Goal: Task Accomplishment & Management: Manage account settings

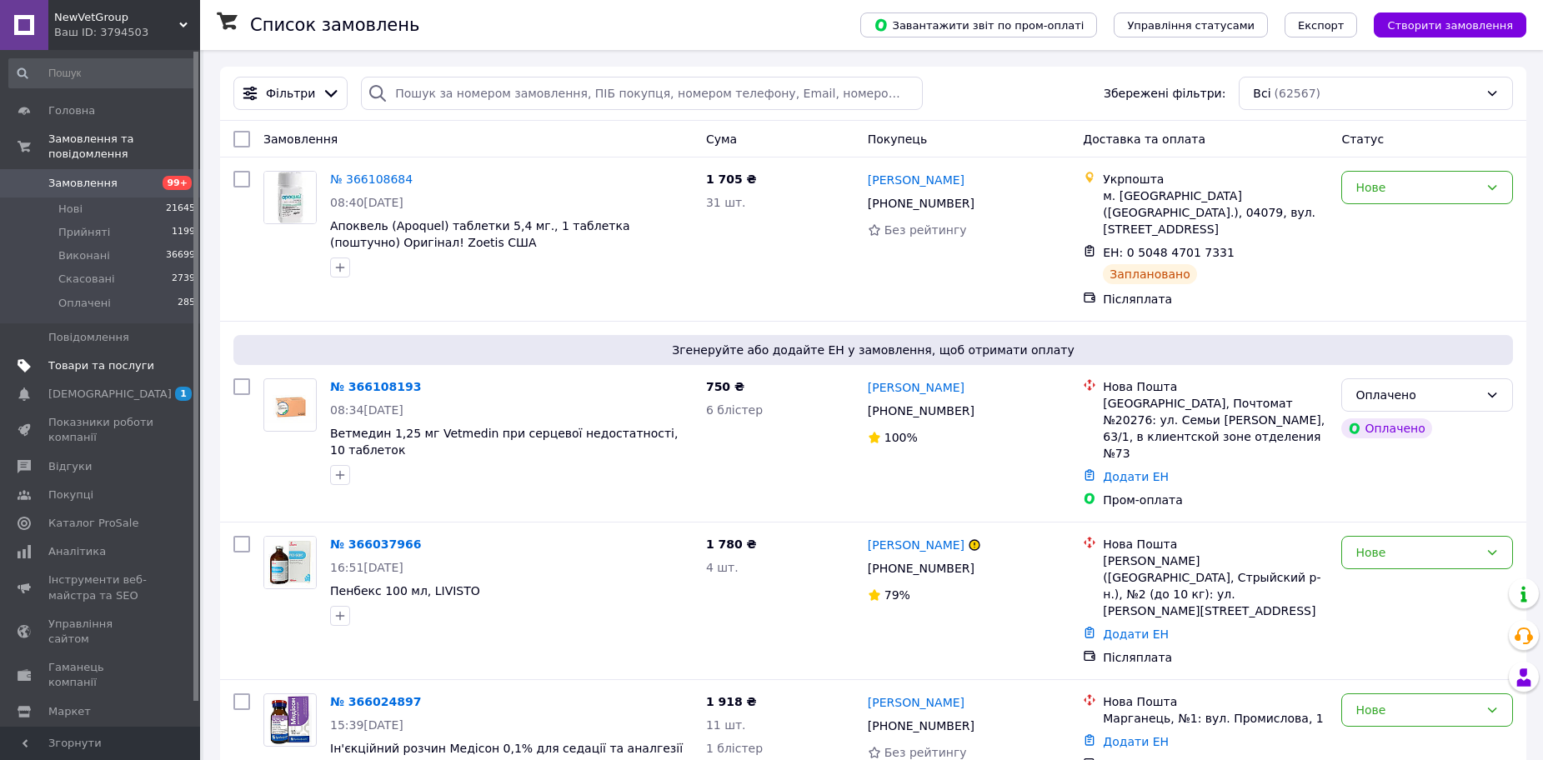
click at [71, 358] on span "Товари та послуги" at bounding box center [101, 365] width 106 height 15
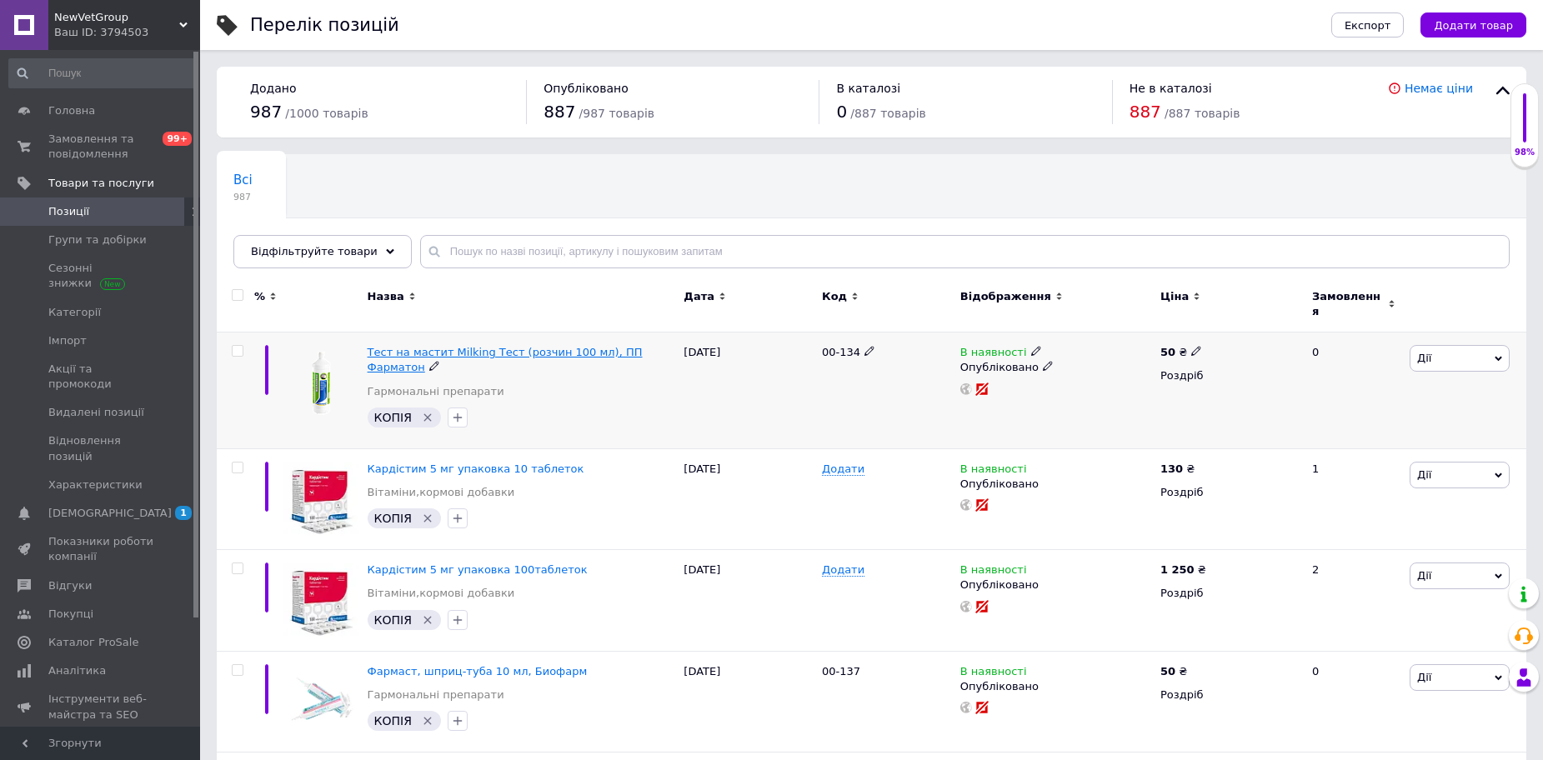
click at [447, 346] on span "Тест на мастит Milking Тест (розчин 100 мл), ПП Фарматон" at bounding box center [505, 360] width 275 height 28
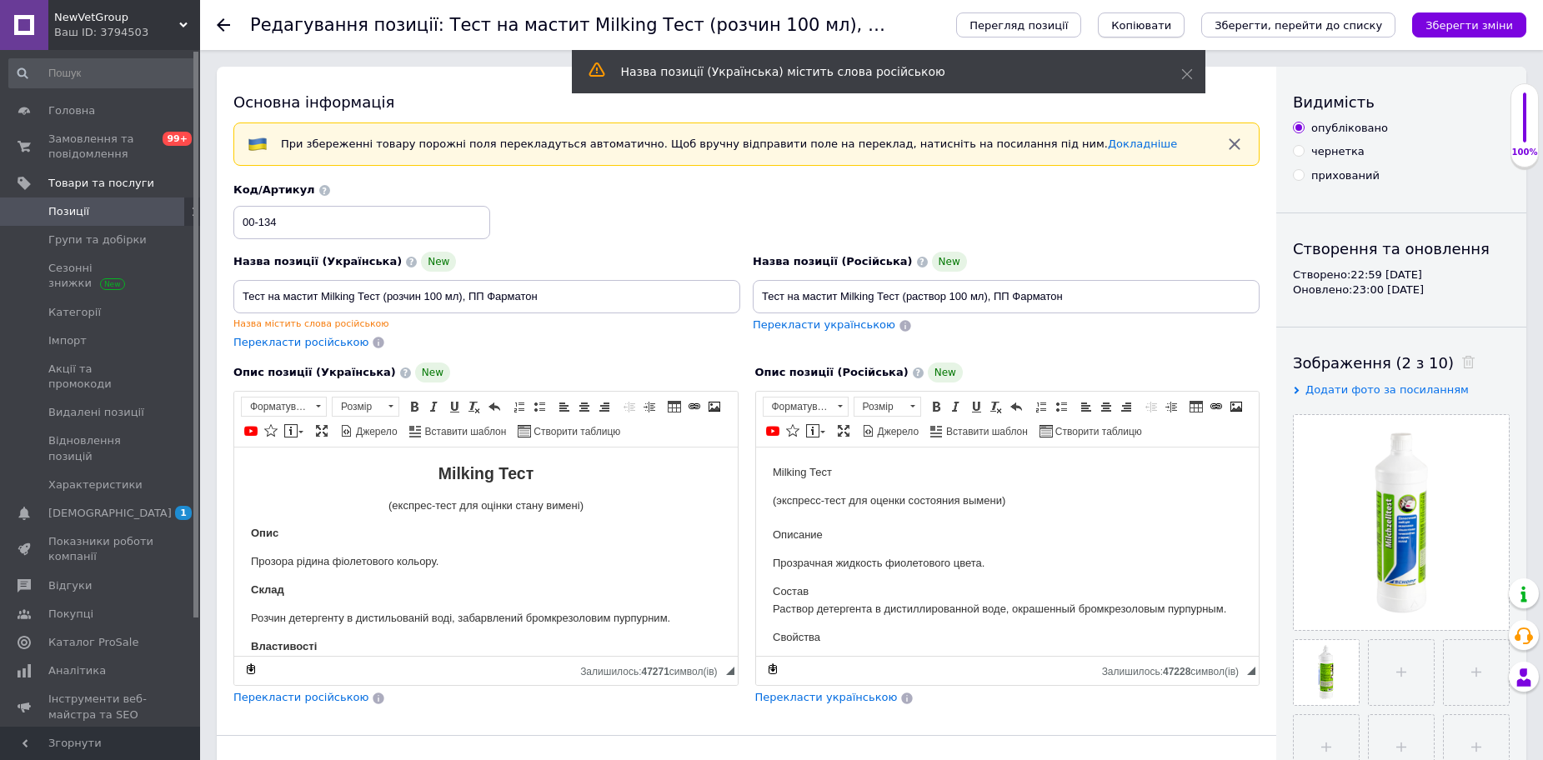
click at [1165, 23] on span "Копіювати" at bounding box center [1141, 25] width 60 height 13
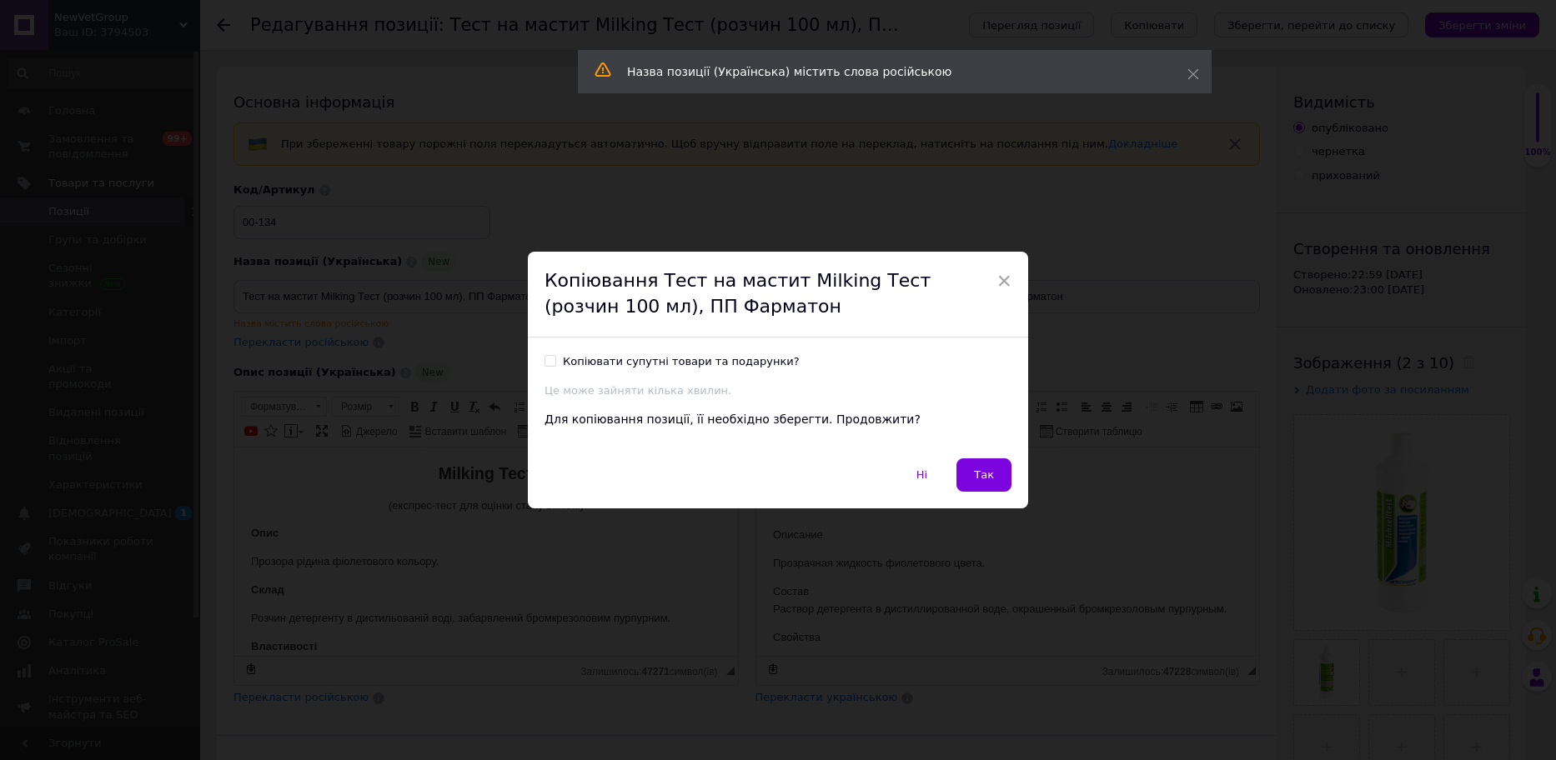
click at [607, 358] on div "Копіювати супутні товари та подарунки?" at bounding box center [681, 361] width 237 height 15
click at [555, 358] on input "Копіювати супутні товари та подарунки?" at bounding box center [549, 360] width 11 height 11
checkbox input "true"
drag, startPoint x: 971, startPoint y: 479, endPoint x: 215, endPoint y: 30, distance: 879.2
click at [971, 479] on button "Так" at bounding box center [983, 475] width 55 height 33
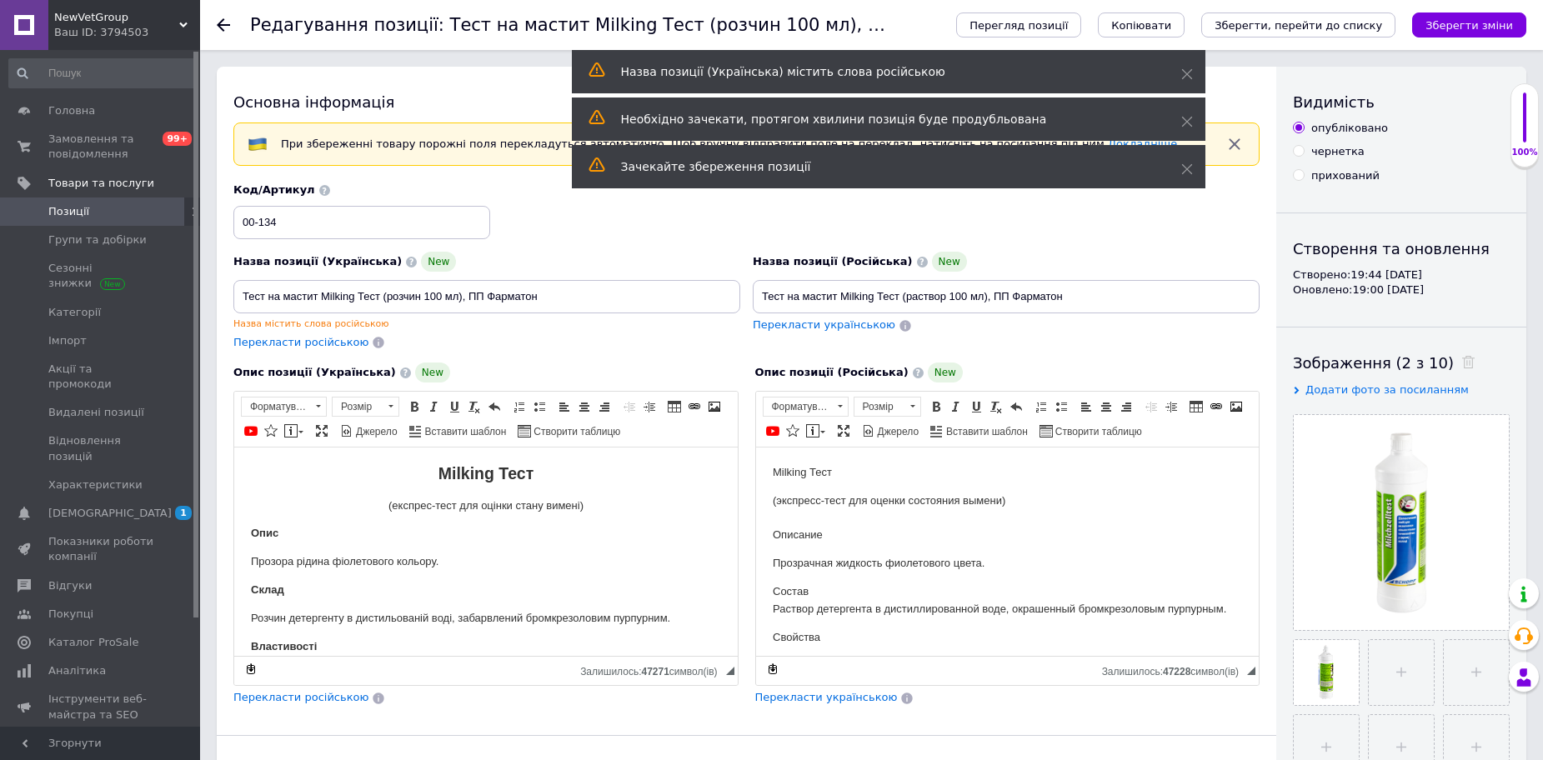
click at [308, 701] on span "Перекласти російською" at bounding box center [300, 697] width 135 height 13
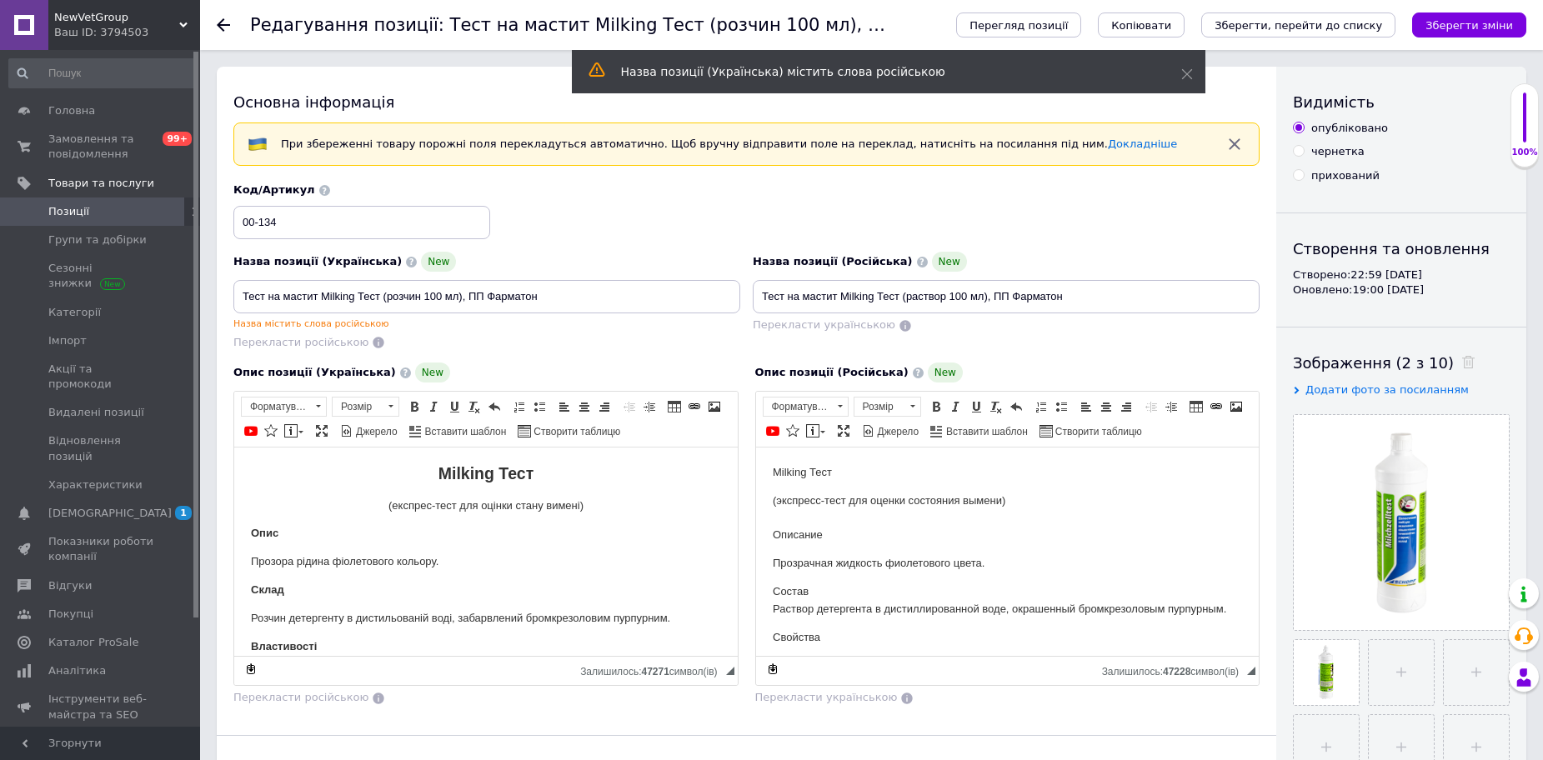
click at [65, 208] on span "Позиції" at bounding box center [68, 211] width 41 height 15
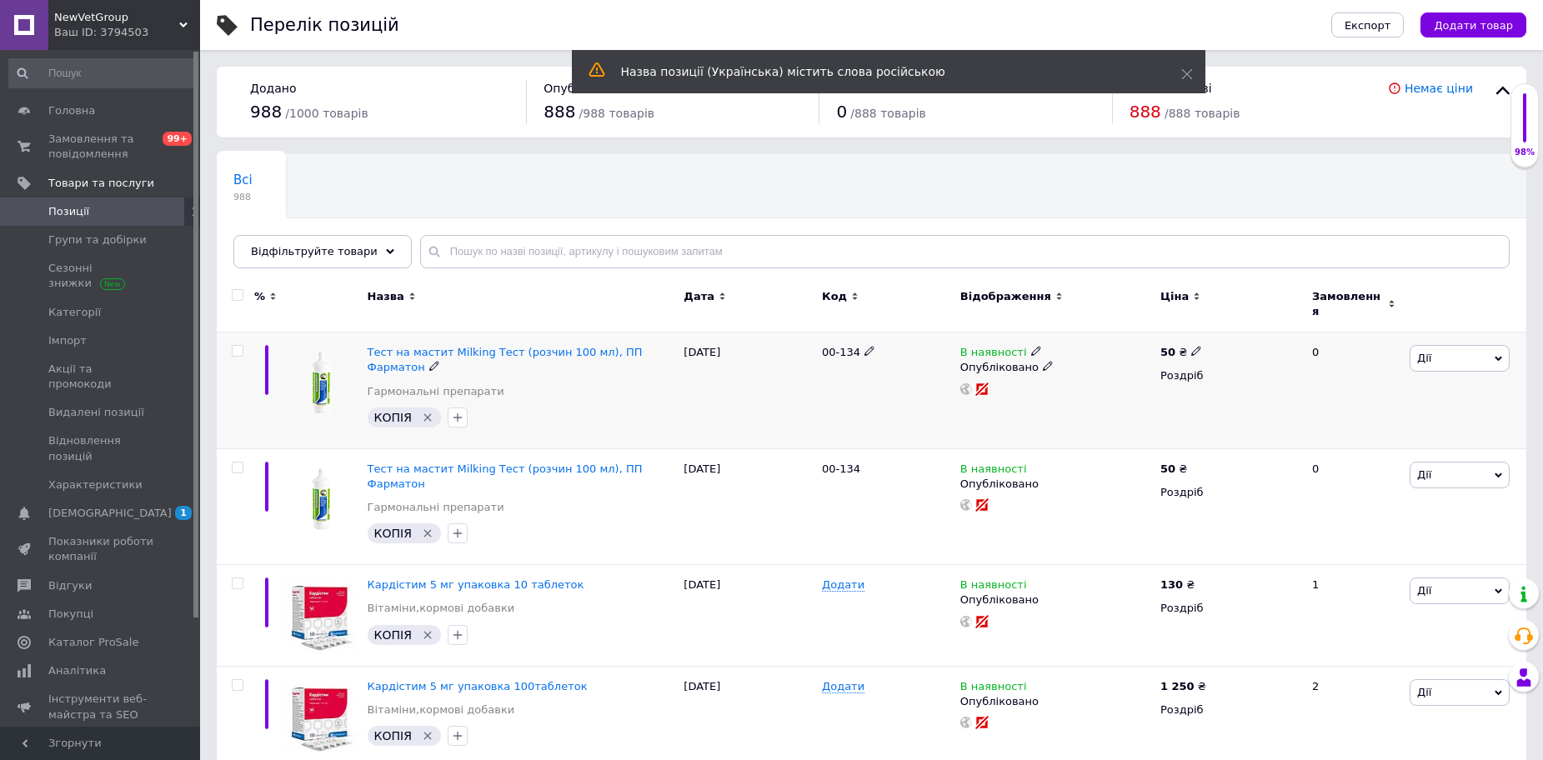
click at [1453, 358] on span "Дії" at bounding box center [1460, 358] width 100 height 27
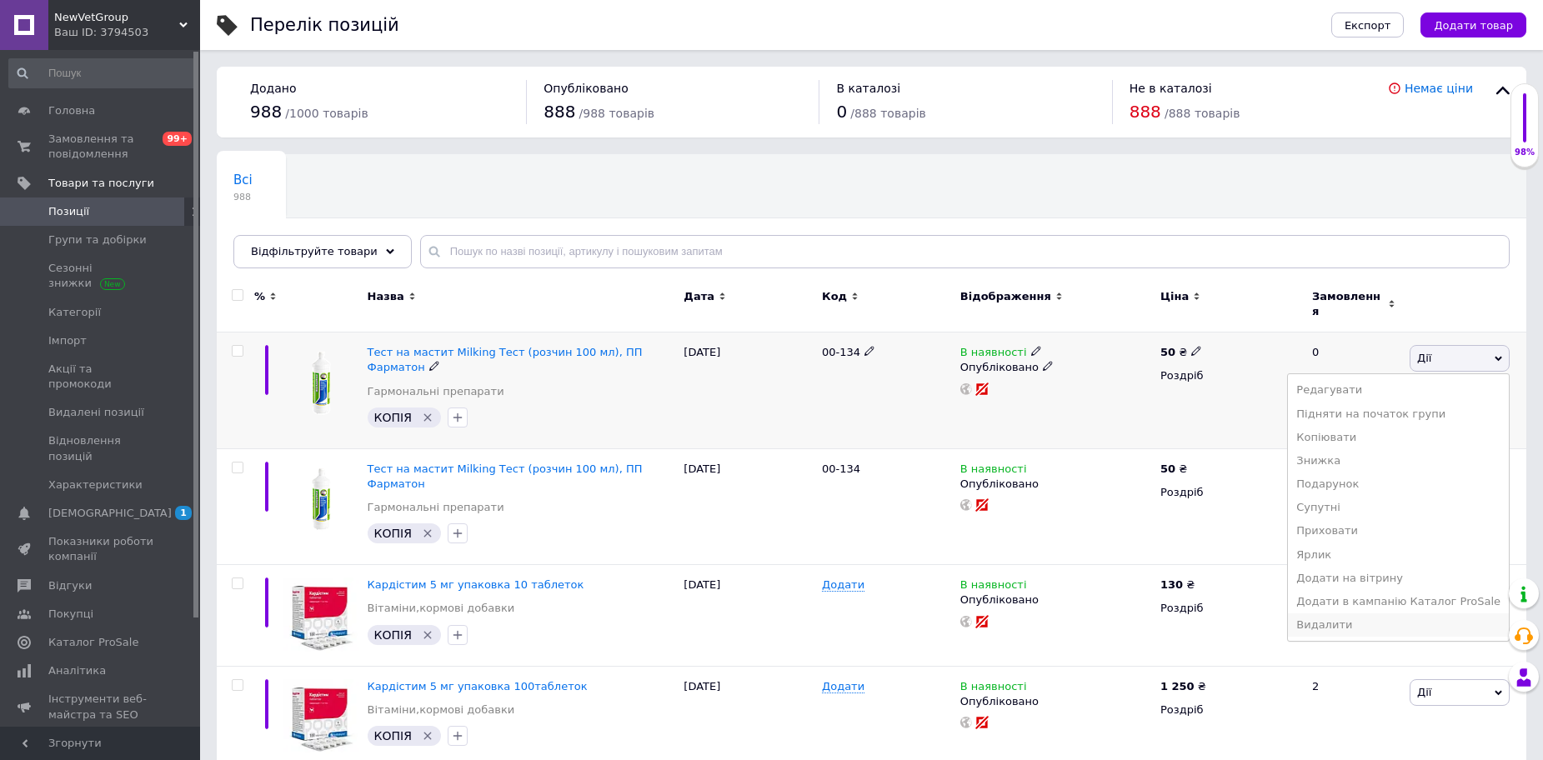
click at [1376, 614] on li "Видалити" at bounding box center [1398, 625] width 221 height 23
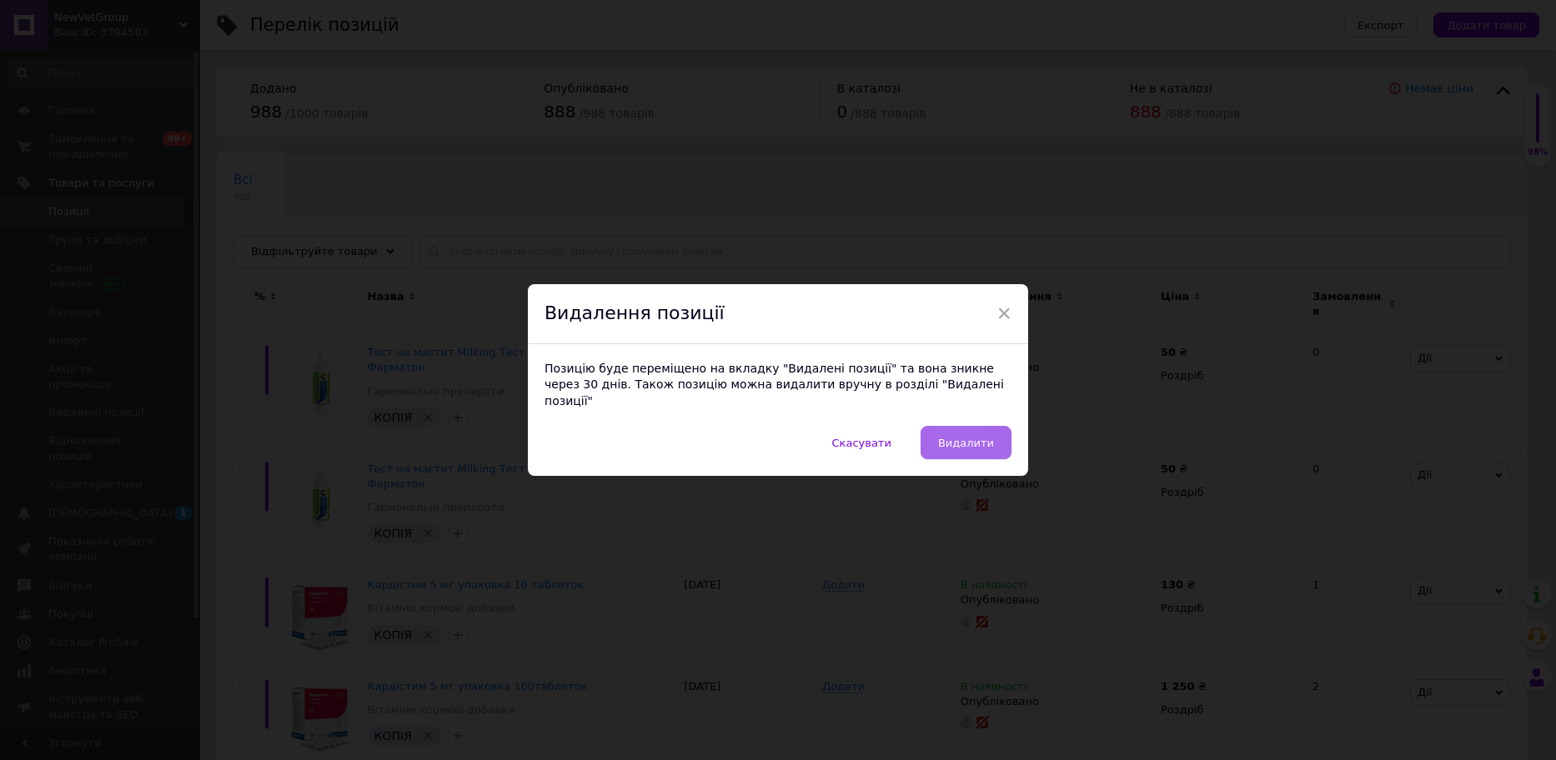
click at [976, 440] on span "Видалити" at bounding box center [966, 443] width 56 height 13
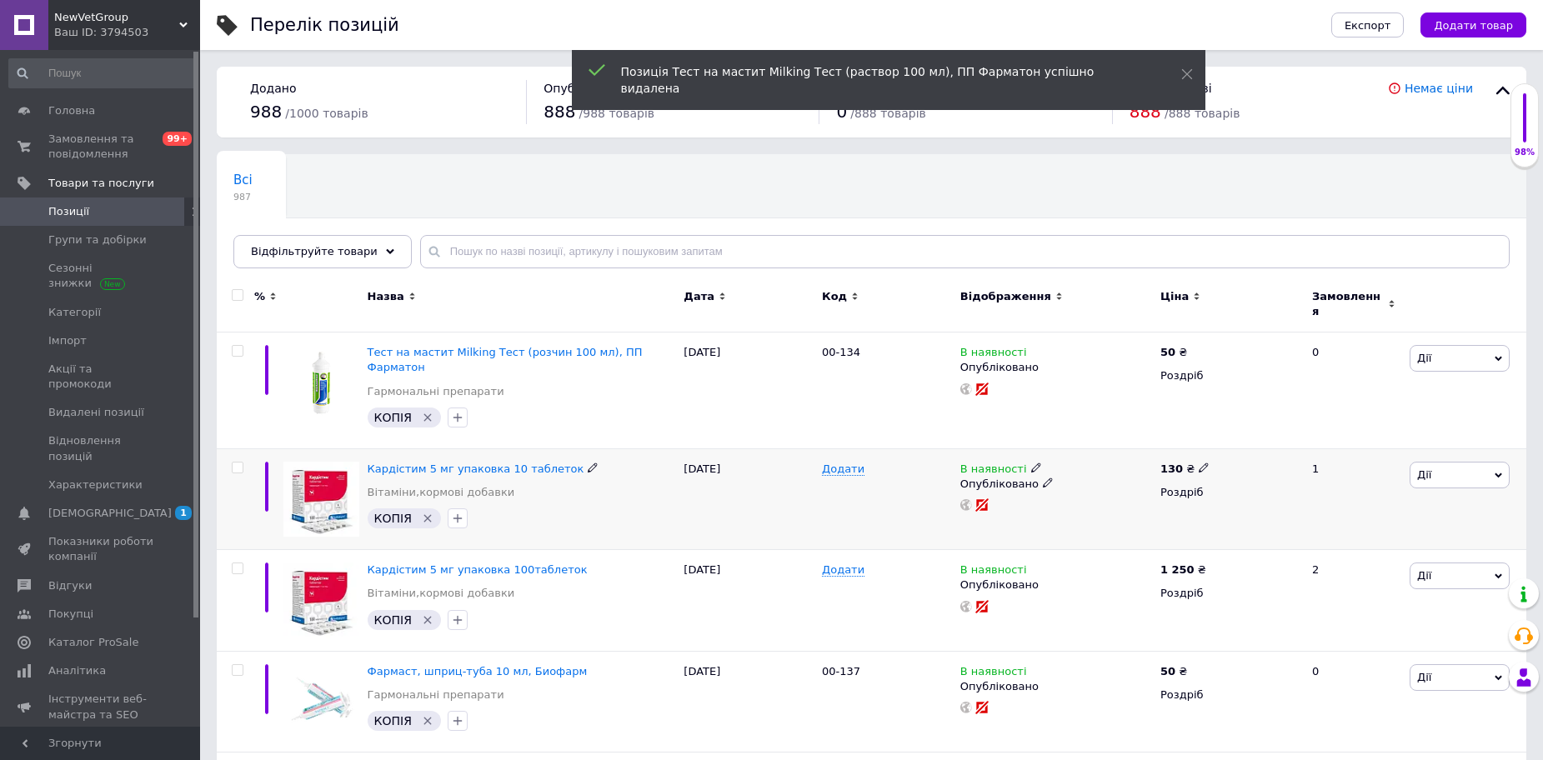
click at [1429, 462] on span "Дії" at bounding box center [1460, 475] width 100 height 27
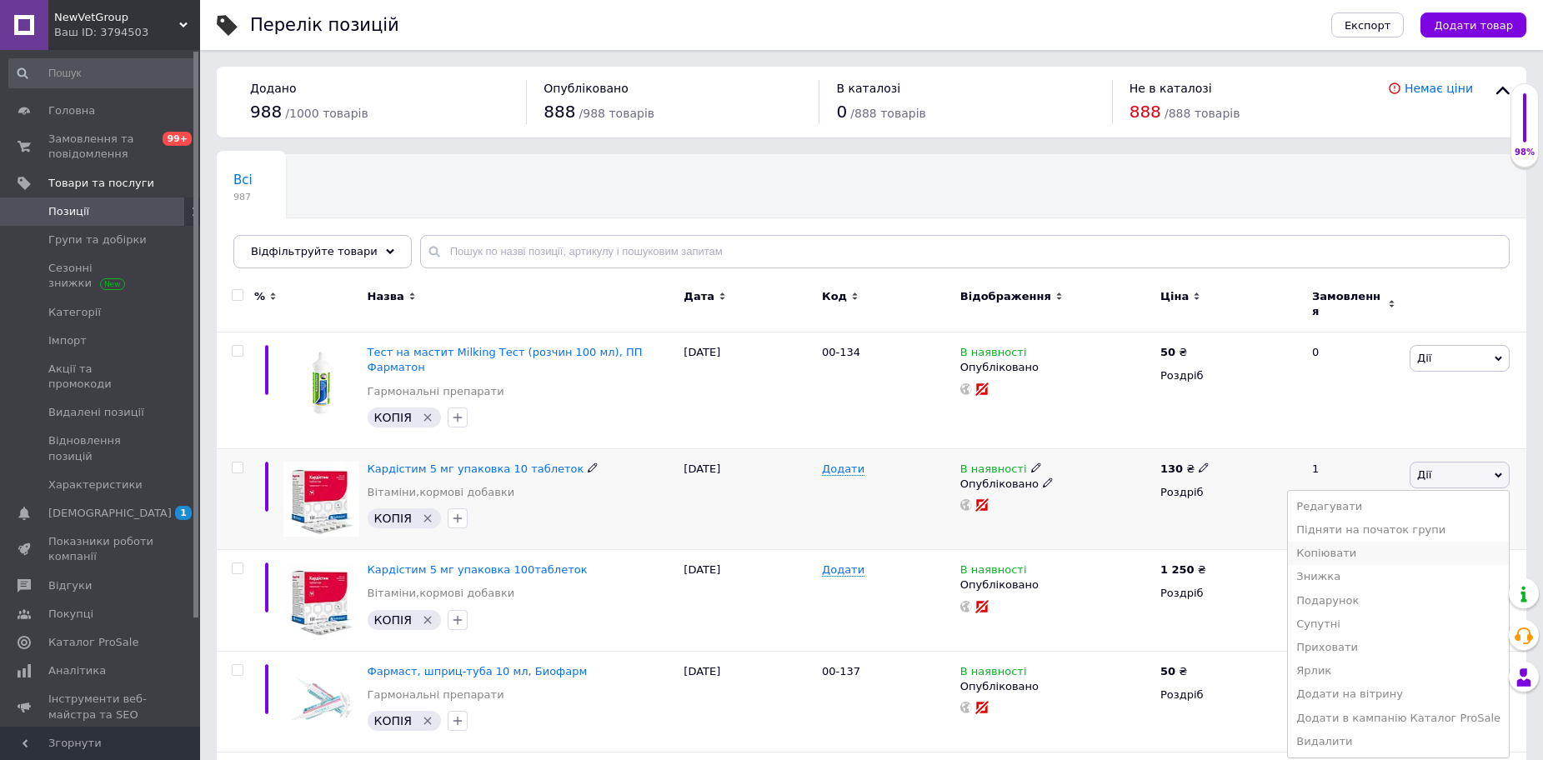
click at [1350, 542] on li "Копіювати" at bounding box center [1398, 553] width 221 height 23
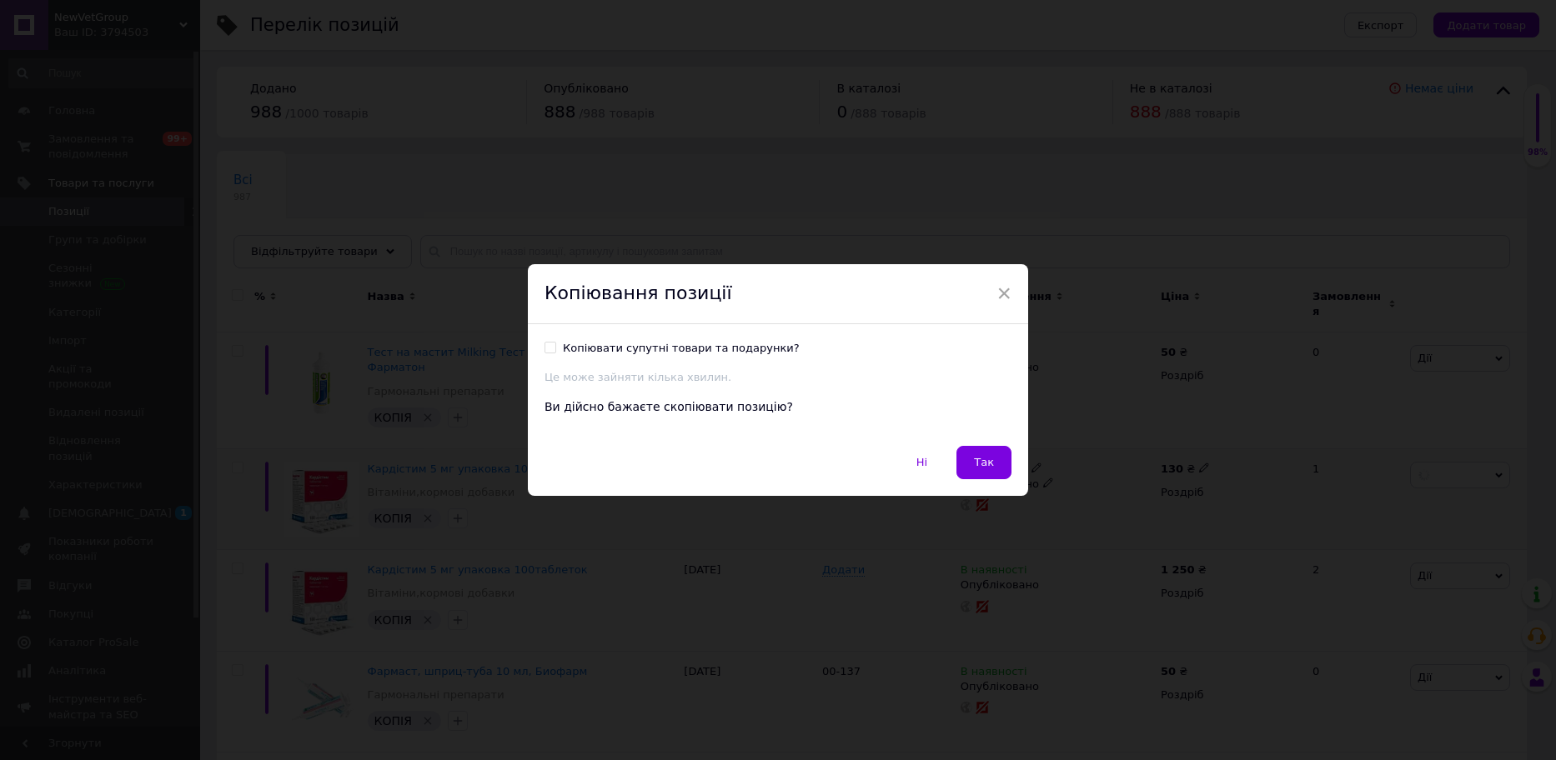
click at [674, 352] on div "Копіювати супутні товари та подарунки?" at bounding box center [681, 348] width 237 height 15
click at [555, 352] on input "Копіювати супутні товари та подарунки?" at bounding box center [549, 347] width 11 height 11
checkbox input "true"
click at [985, 457] on span "Так" at bounding box center [984, 462] width 20 height 13
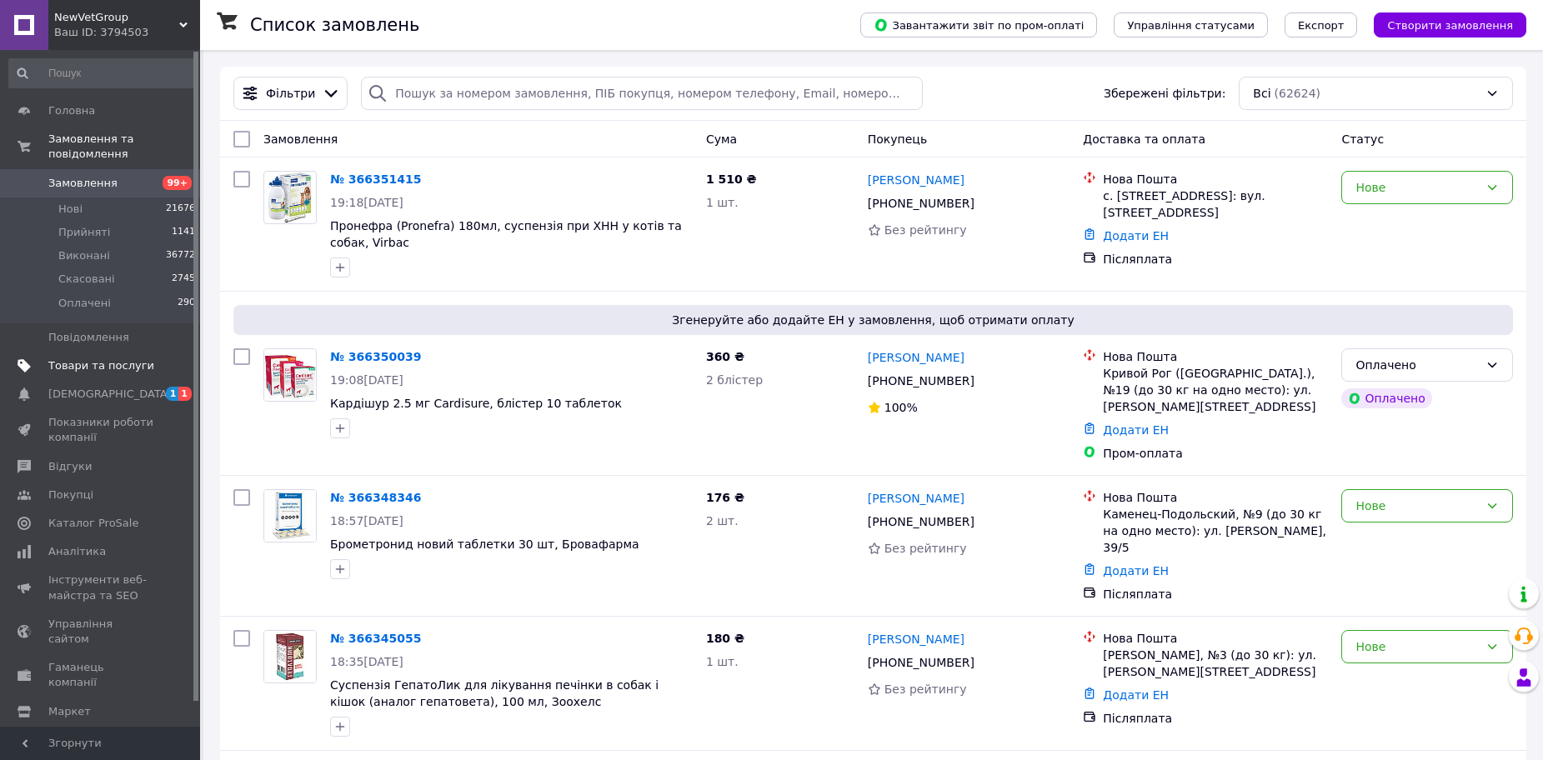
click at [106, 360] on link "Товари та послуги" at bounding box center [102, 366] width 205 height 28
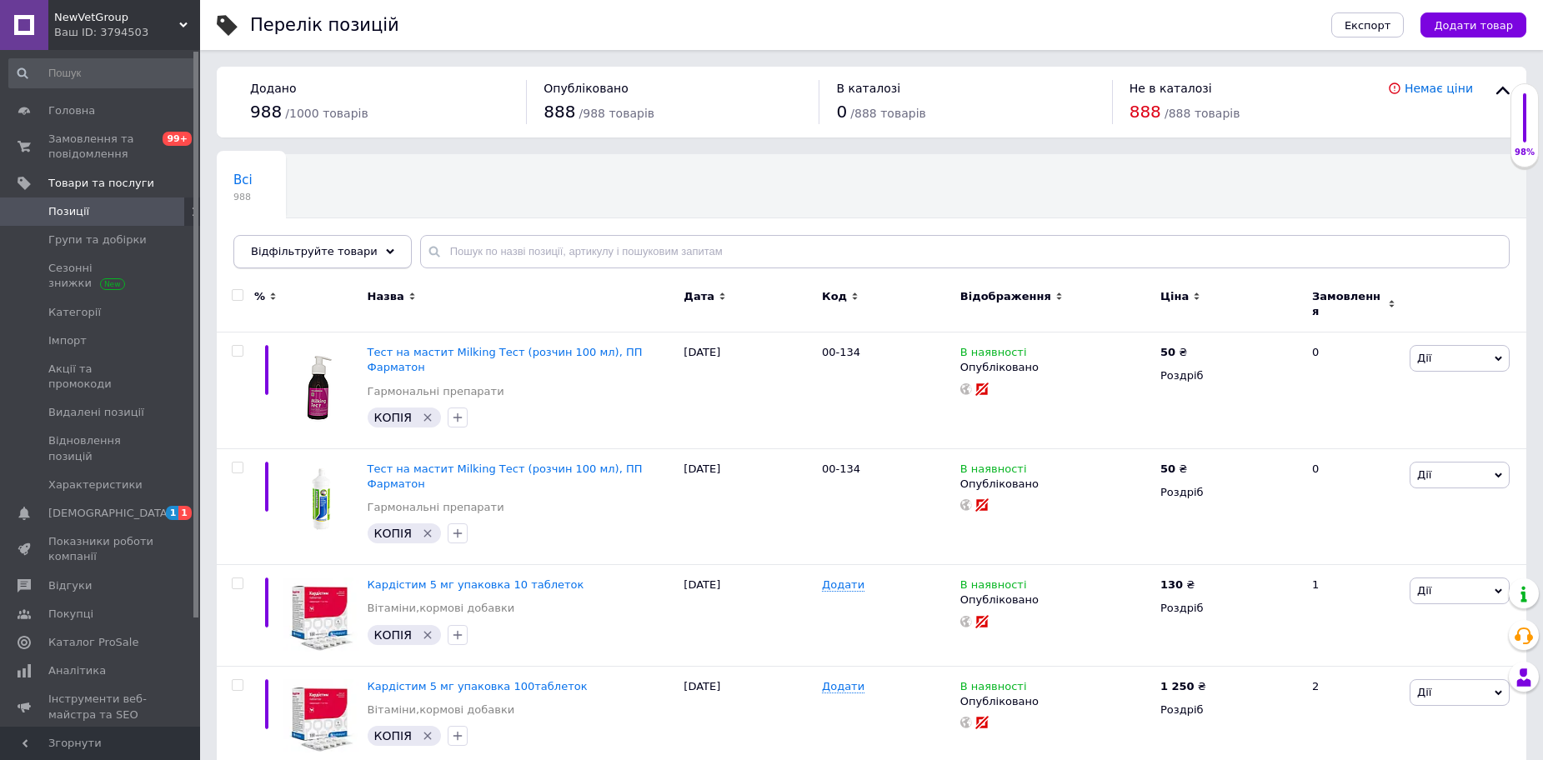
click at [291, 256] on span "Відфільтруйте товари" at bounding box center [314, 251] width 127 height 13
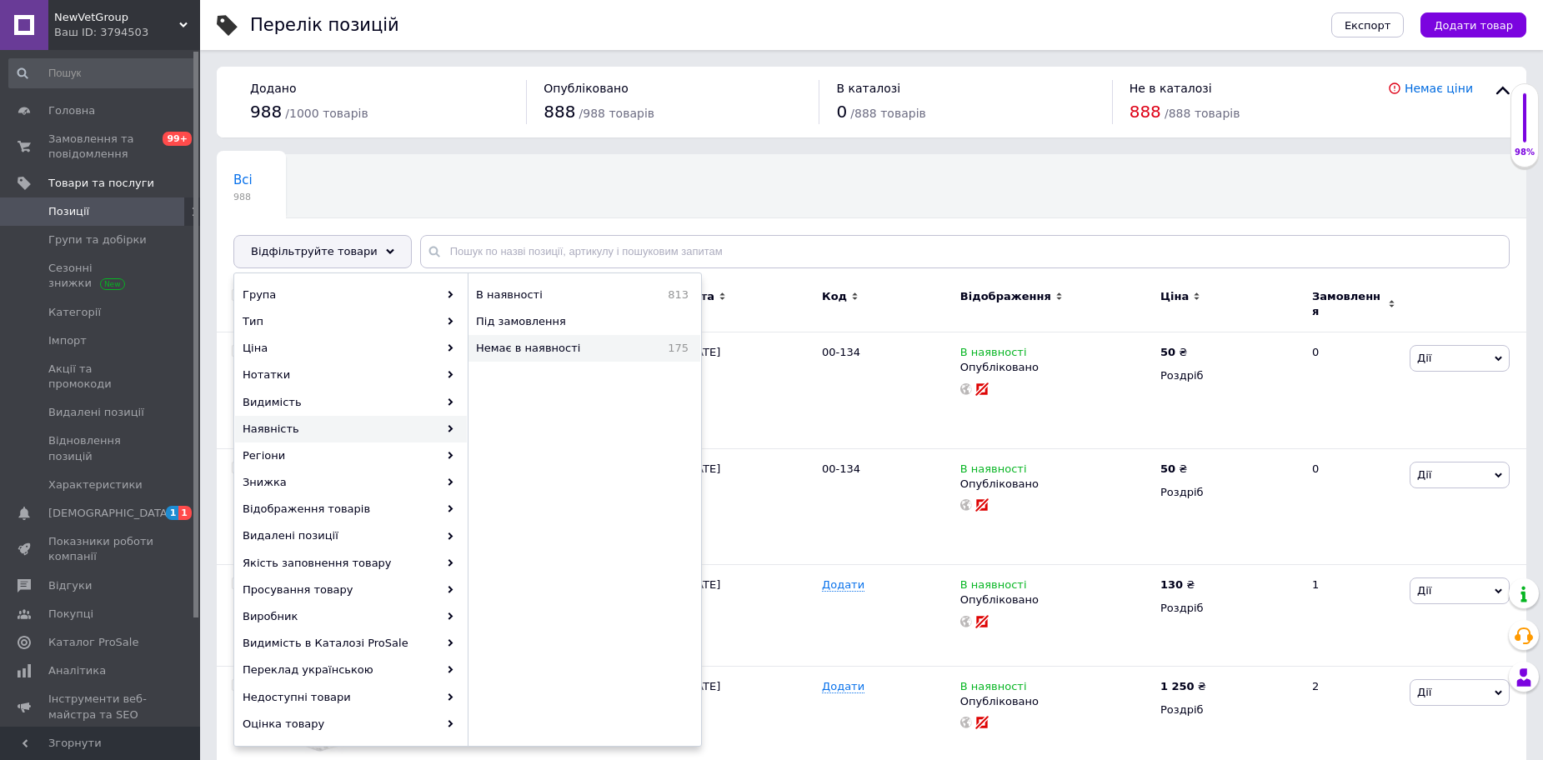
click at [494, 355] on span "Немає в наявності" at bounding box center [559, 348] width 167 height 15
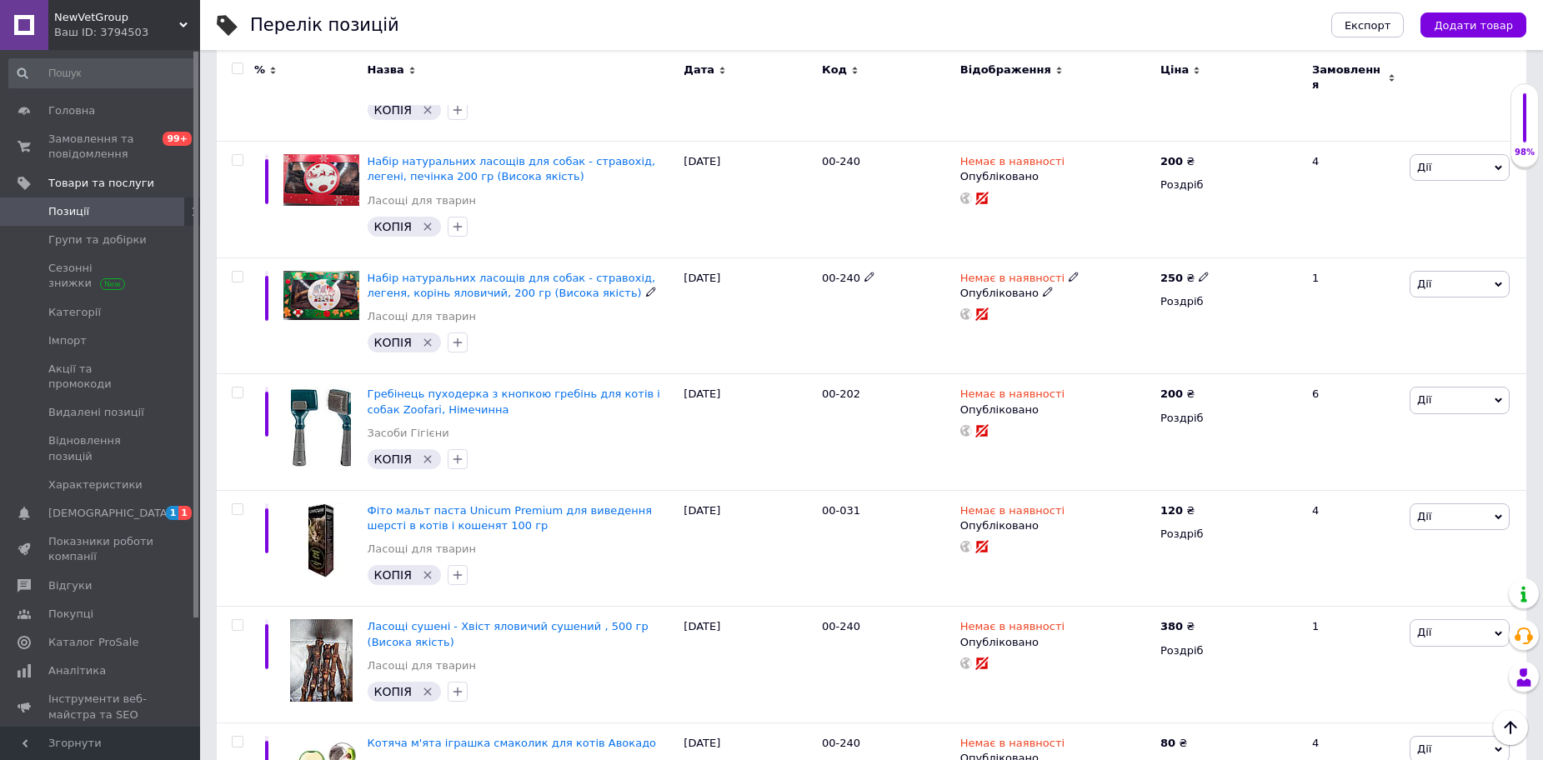
scroll to position [1167, 0]
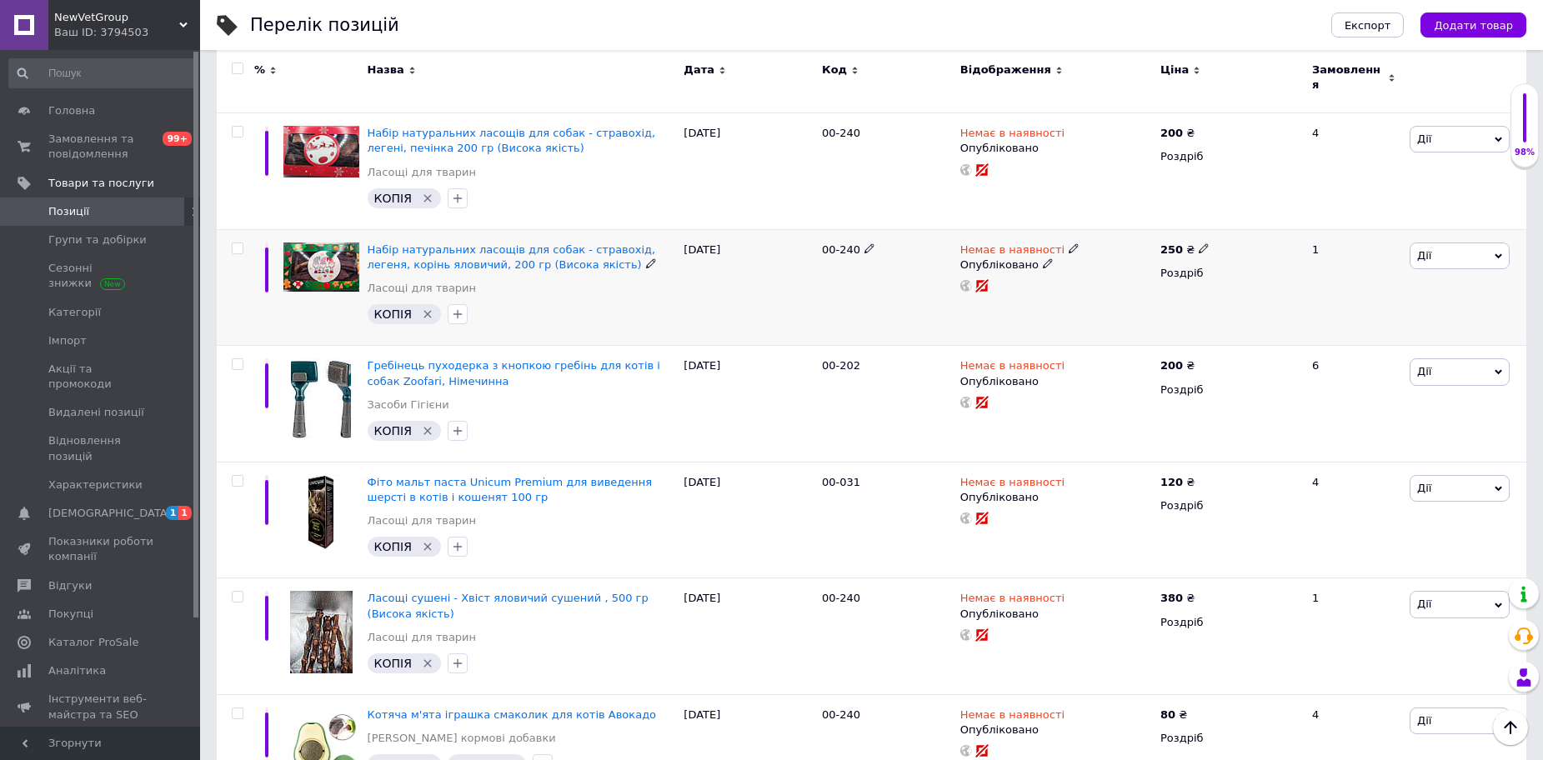
click at [1069, 243] on icon at bounding box center [1074, 248] width 10 height 10
click at [1098, 250] on li "В наявності" at bounding box center [1161, 261] width 158 height 23
click at [835, 229] on div "00-240" at bounding box center [887, 287] width 138 height 117
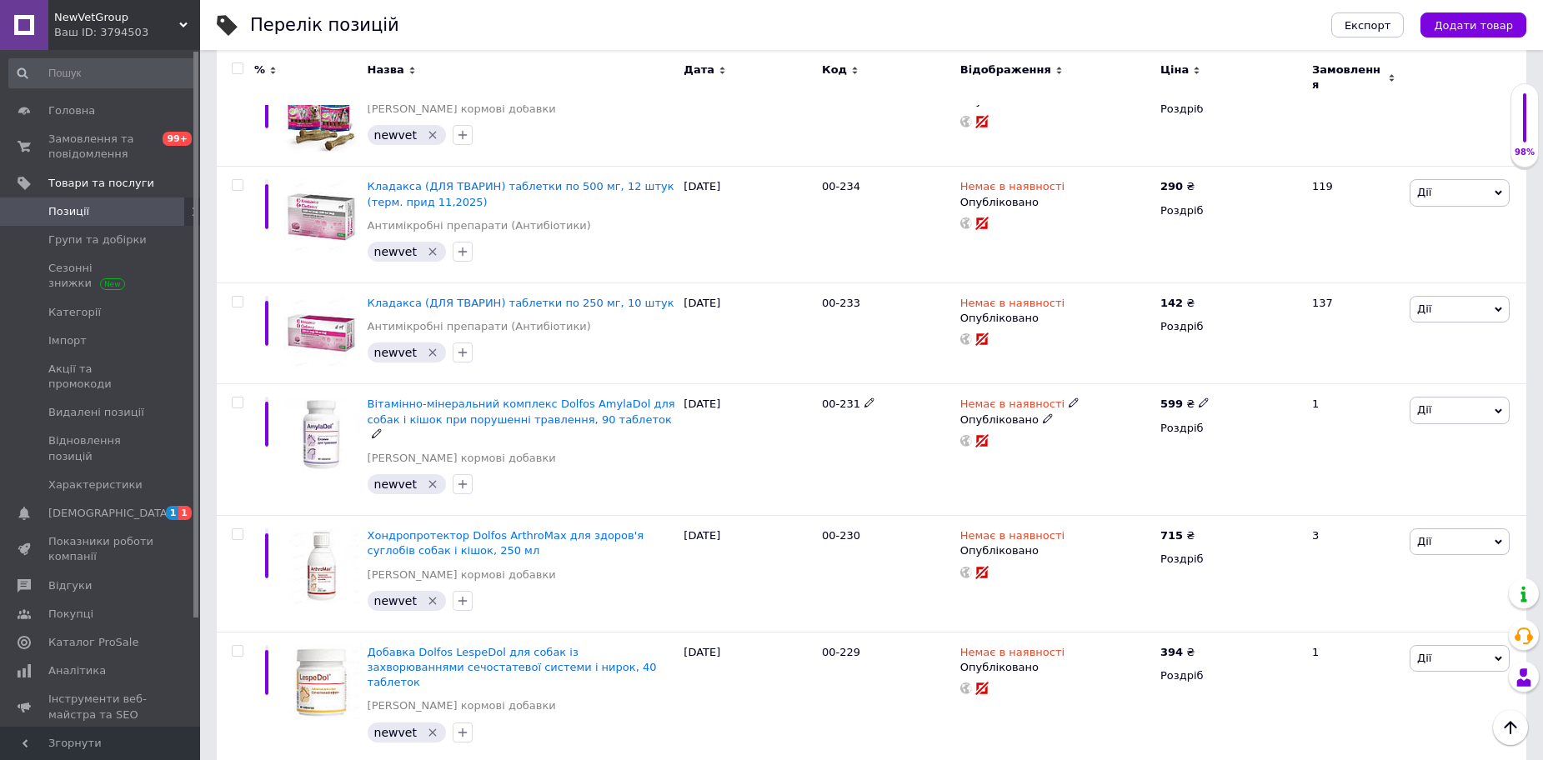
scroll to position [3335, 0]
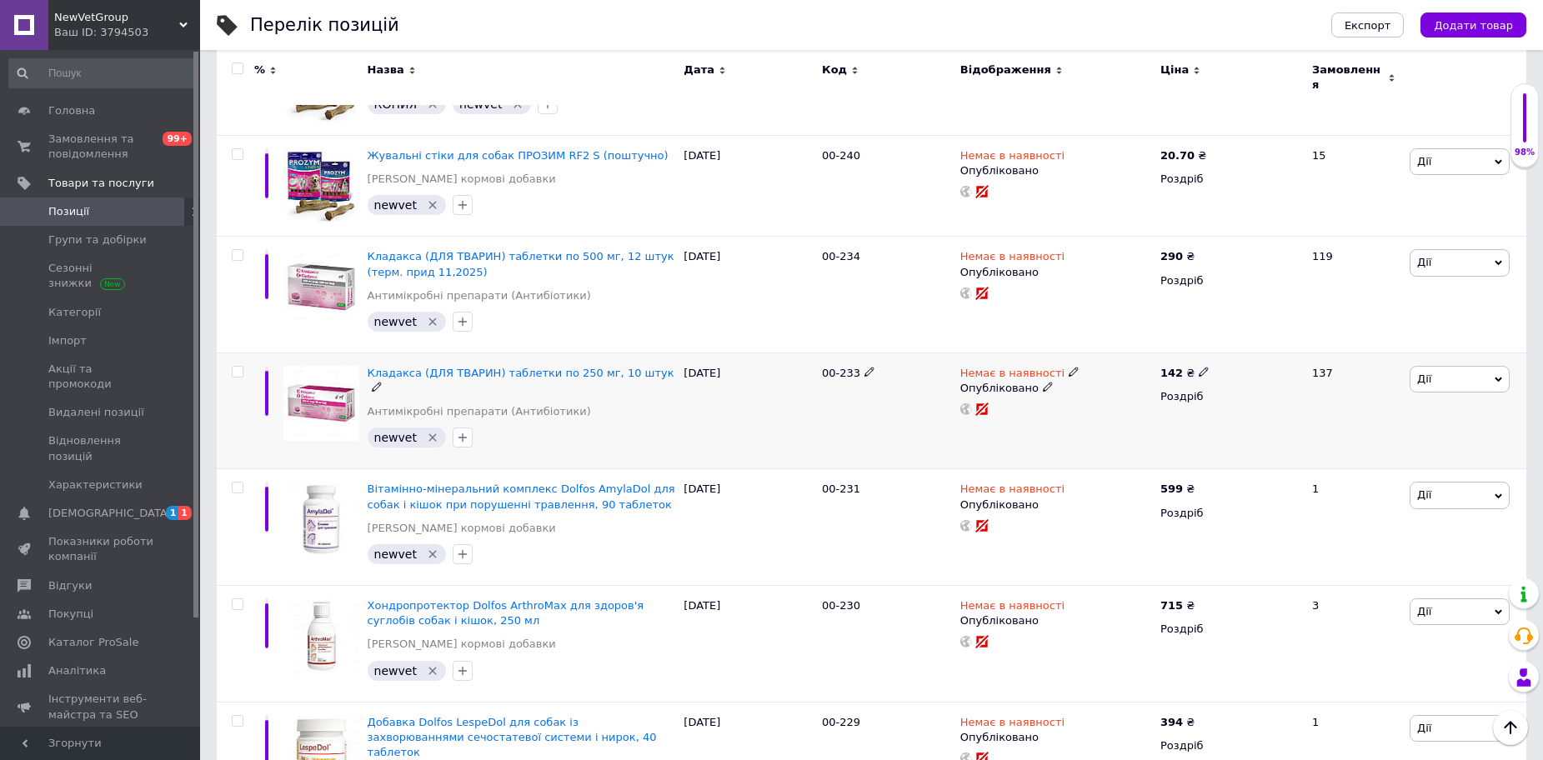
click at [1069, 367] on icon at bounding box center [1074, 372] width 10 height 10
click at [1090, 373] on li "В наявності" at bounding box center [1161, 384] width 158 height 23
click at [990, 361] on div "Немає в наявності Наявність В наявності Немає в наявності Під замовлення Залишк…" at bounding box center [1056, 411] width 200 height 117
click at [1199, 367] on icon at bounding box center [1204, 372] width 10 height 10
click at [1231, 338] on input "142" at bounding box center [1281, 354] width 127 height 33
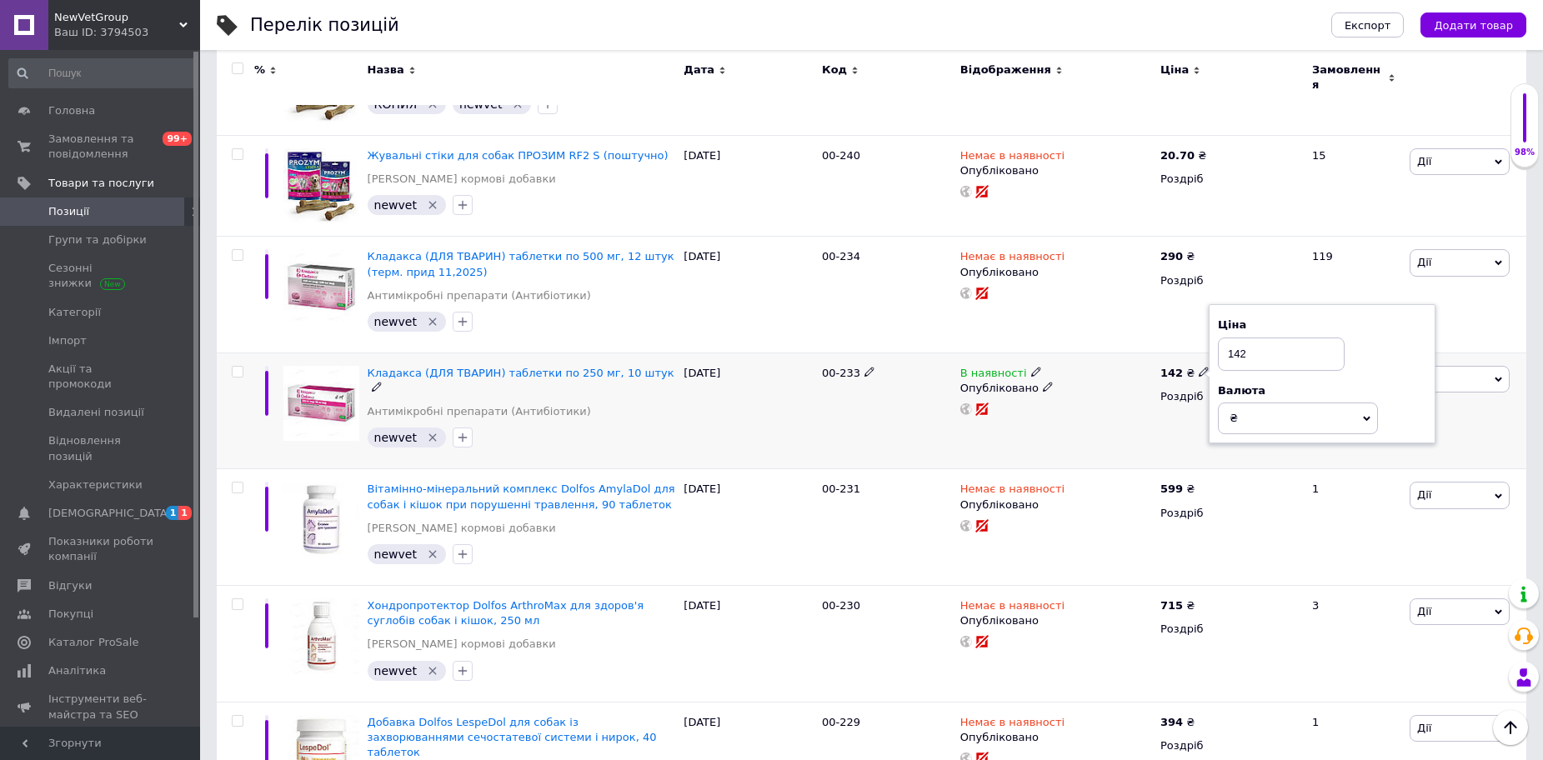
click at [1231, 338] on input "142" at bounding box center [1281, 354] width 127 height 33
type input "150"
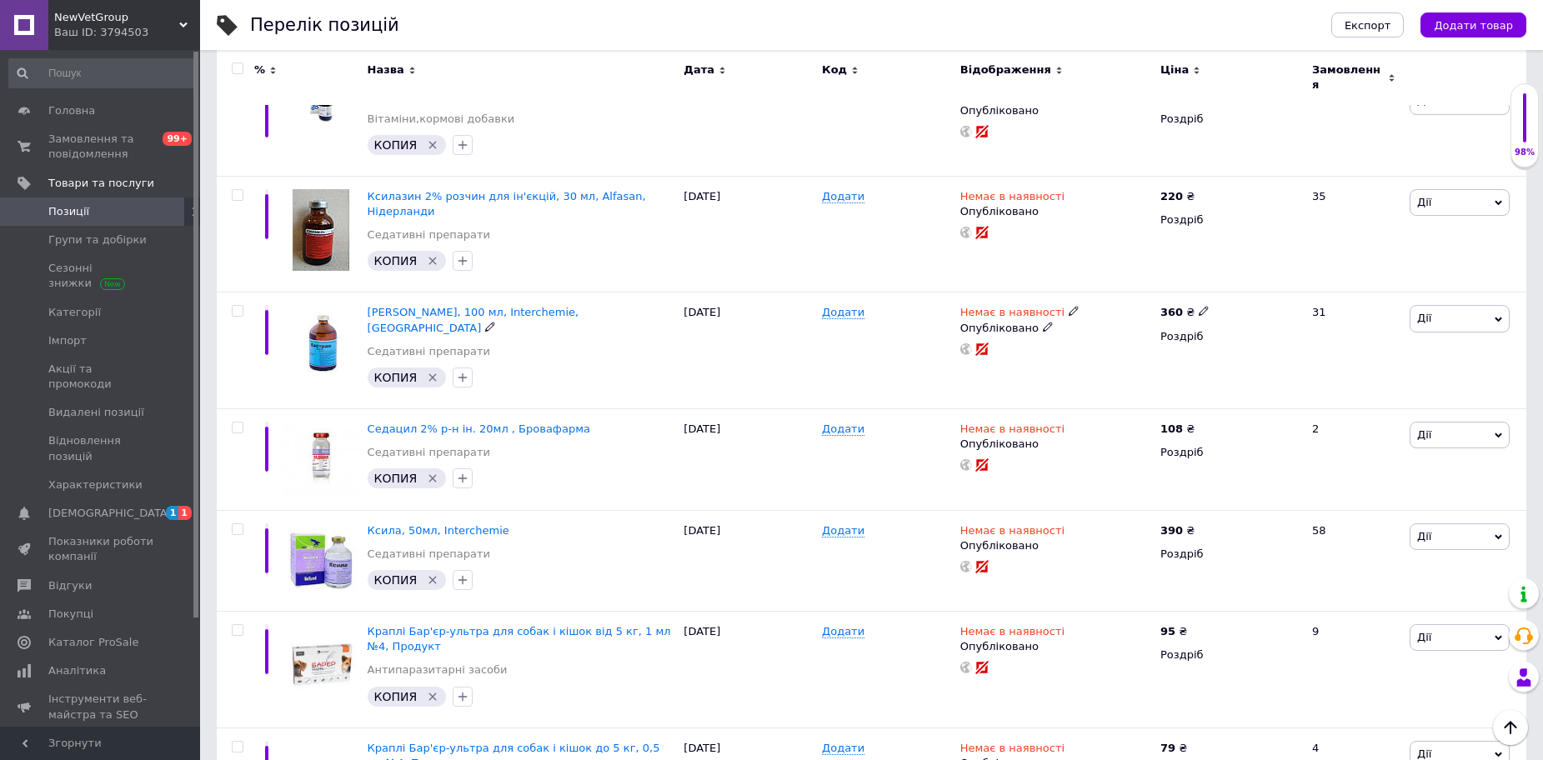
scroll to position [10826, 0]
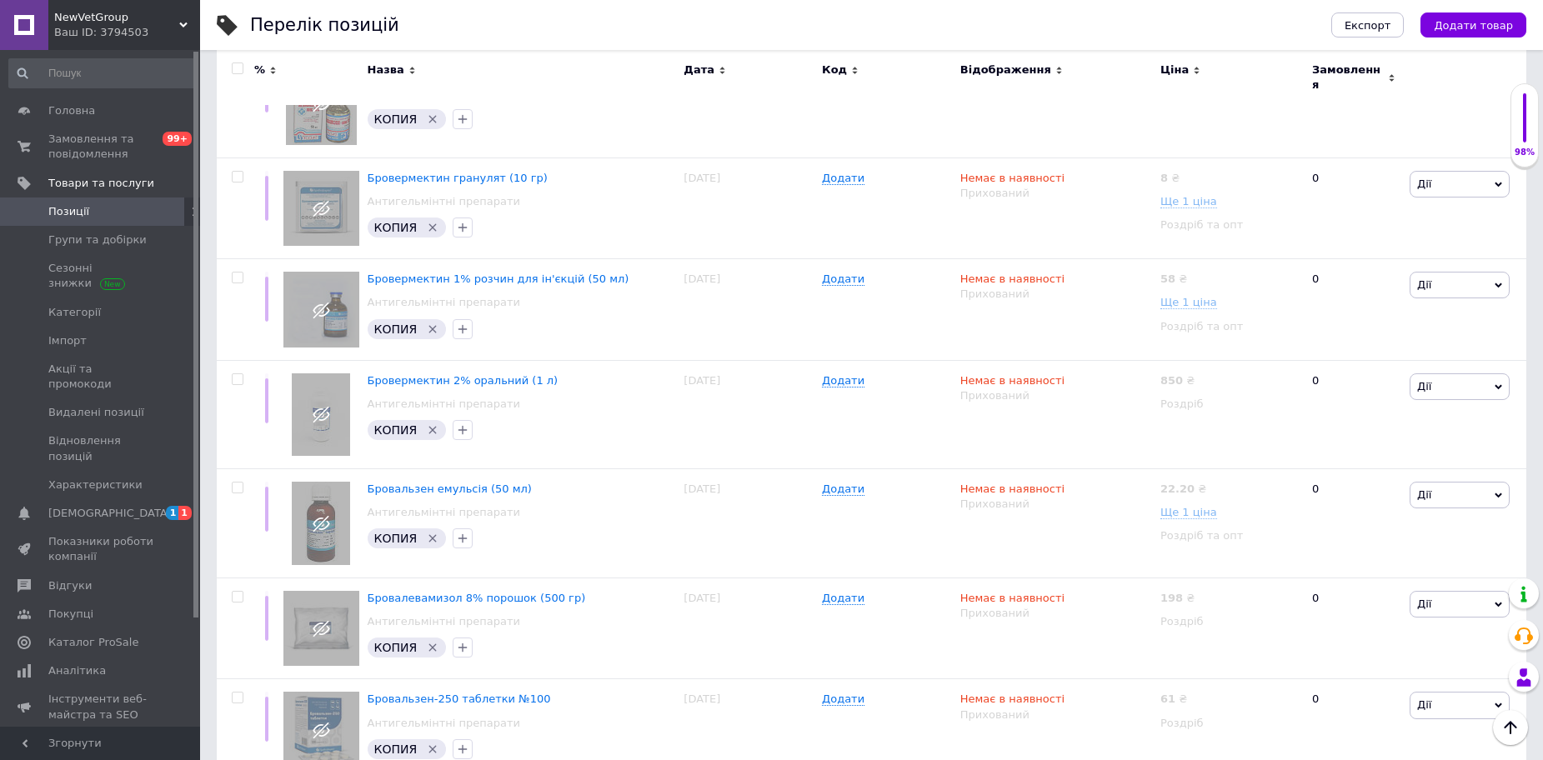
scroll to position [7339, 0]
